Goal: Find specific page/section: Find specific page/section

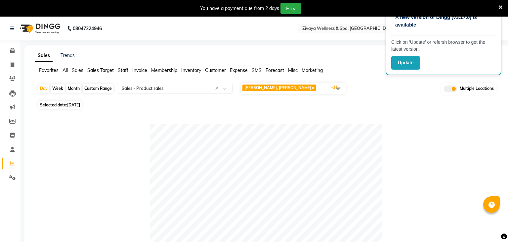
select select "full_report"
select select "csv"
click at [14, 141] on li "Inventory" at bounding box center [10, 135] width 20 height 14
click at [13, 139] on link "Inventory" at bounding box center [10, 135] width 16 height 11
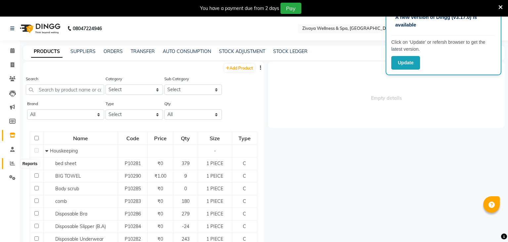
click at [13, 165] on icon at bounding box center [12, 162] width 5 height 5
